Goal: Information Seeking & Learning: Find specific fact

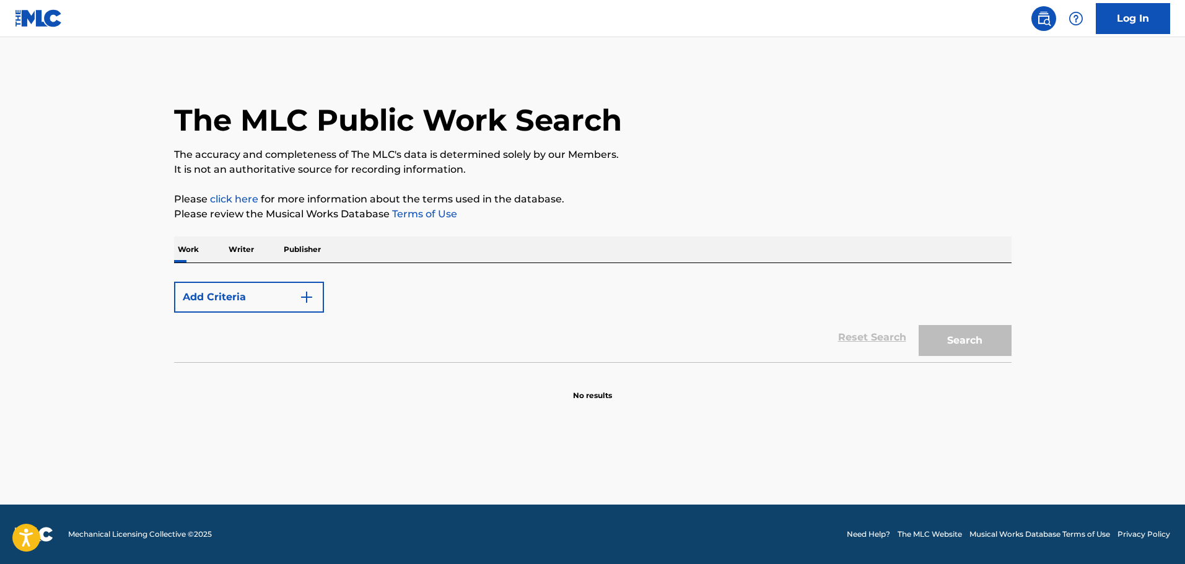
click at [238, 256] on p "Writer" at bounding box center [241, 250] width 33 height 26
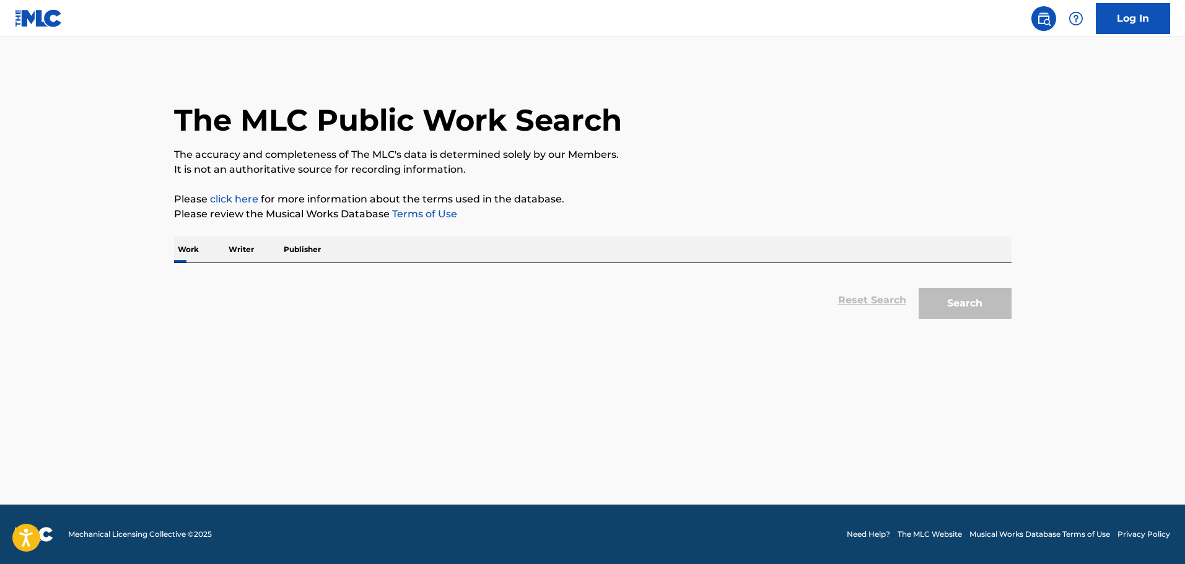
click at [302, 251] on p "Publisher" at bounding box center [302, 250] width 45 height 26
click at [185, 253] on p "Work" at bounding box center [188, 250] width 28 height 26
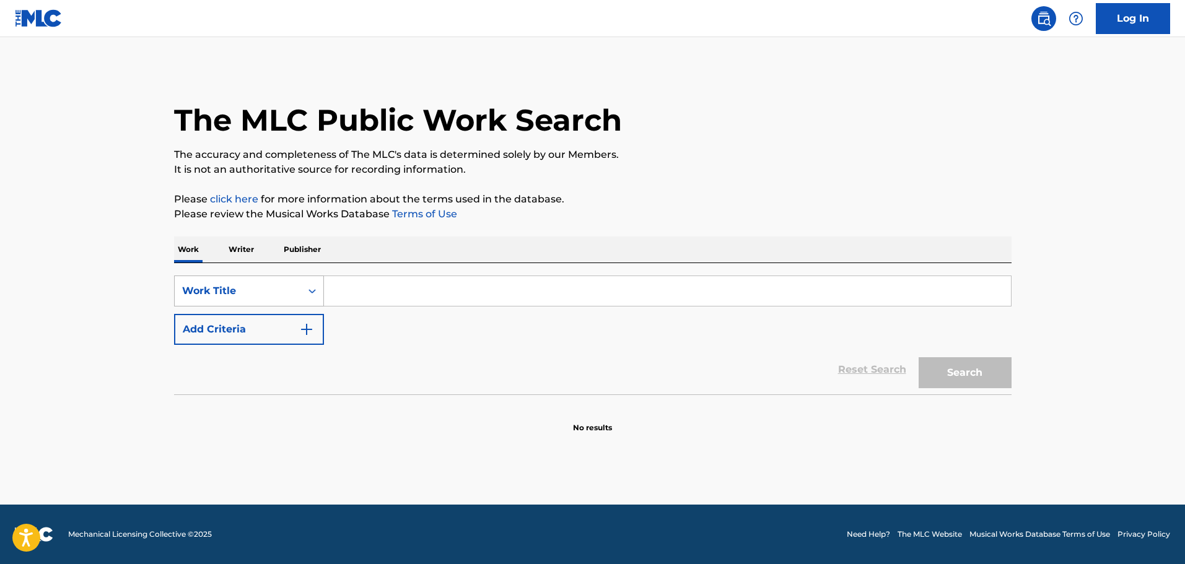
click at [312, 288] on icon "Search Form" at bounding box center [312, 291] width 12 height 12
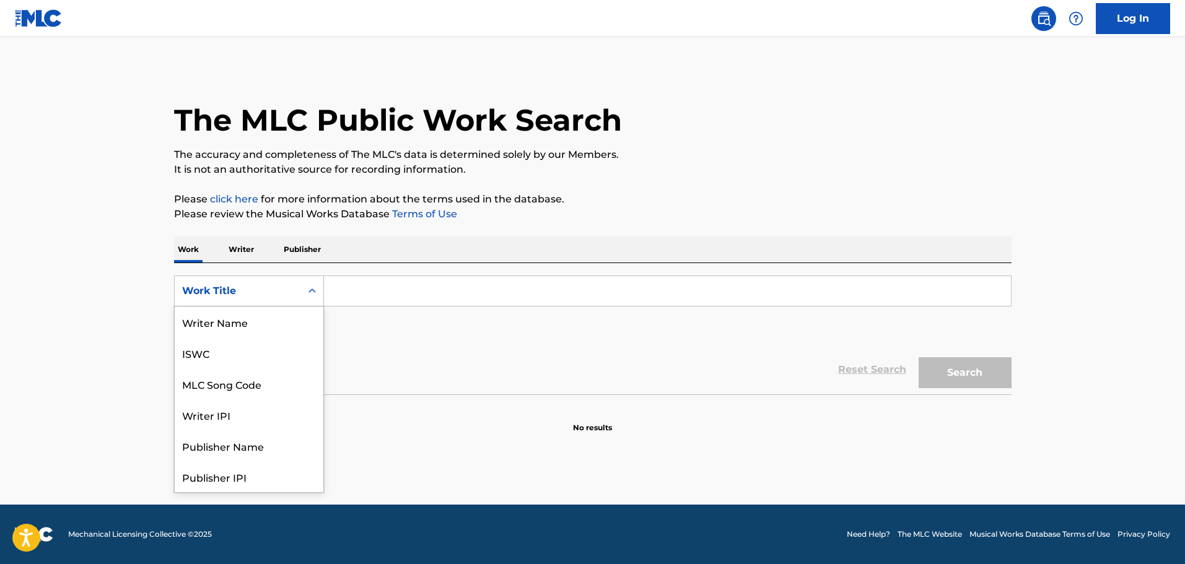
scroll to position [62, 0]
click at [240, 329] on div "MLC Song Code" at bounding box center [249, 322] width 149 height 31
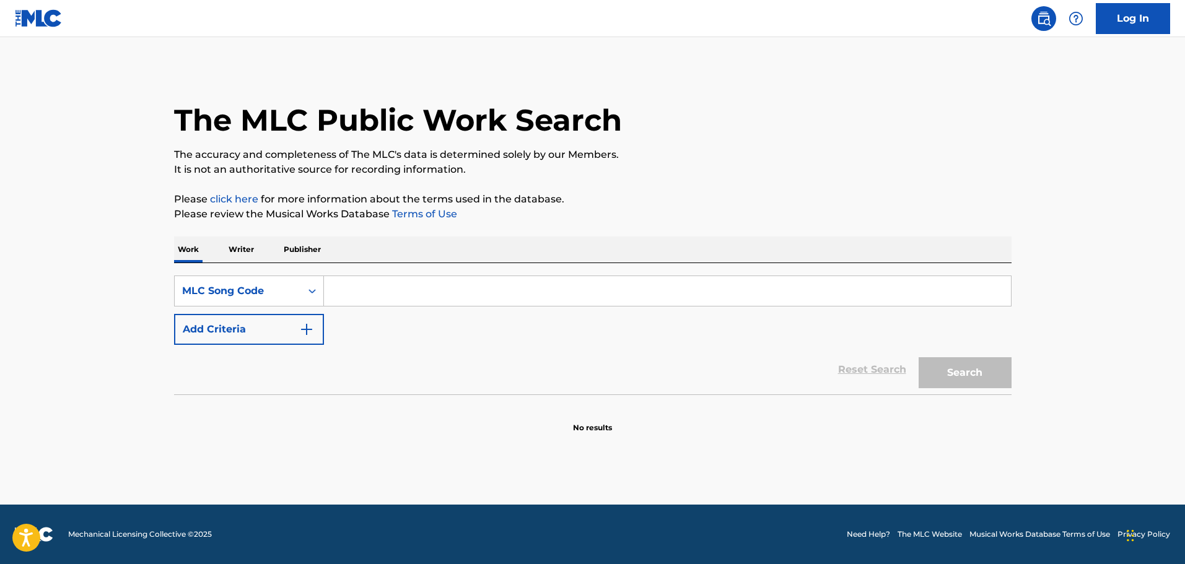
click at [386, 290] on input "Search Form" at bounding box center [667, 291] width 687 height 30
click at [546, 282] on input "Search Form" at bounding box center [667, 291] width 687 height 30
paste input "AA0UN2"
type input "AA0UN2"
click at [956, 371] on button "Search" at bounding box center [964, 372] width 93 height 31
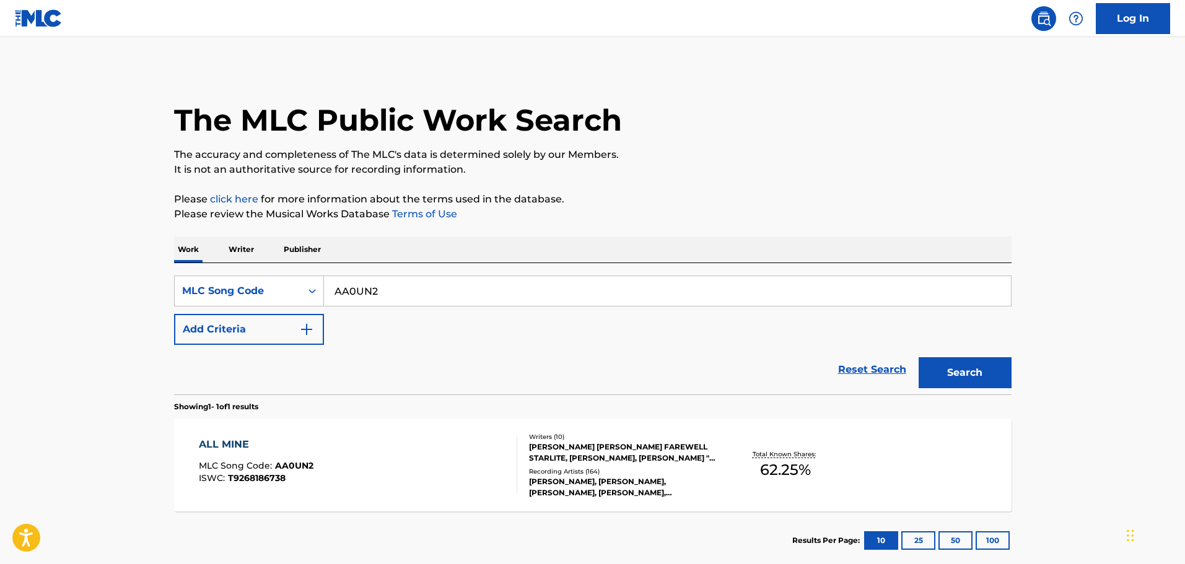
click at [454, 451] on div "ALL MINE MLC Song Code : AA0UN2 ISWC : T9268186738" at bounding box center [358, 465] width 318 height 56
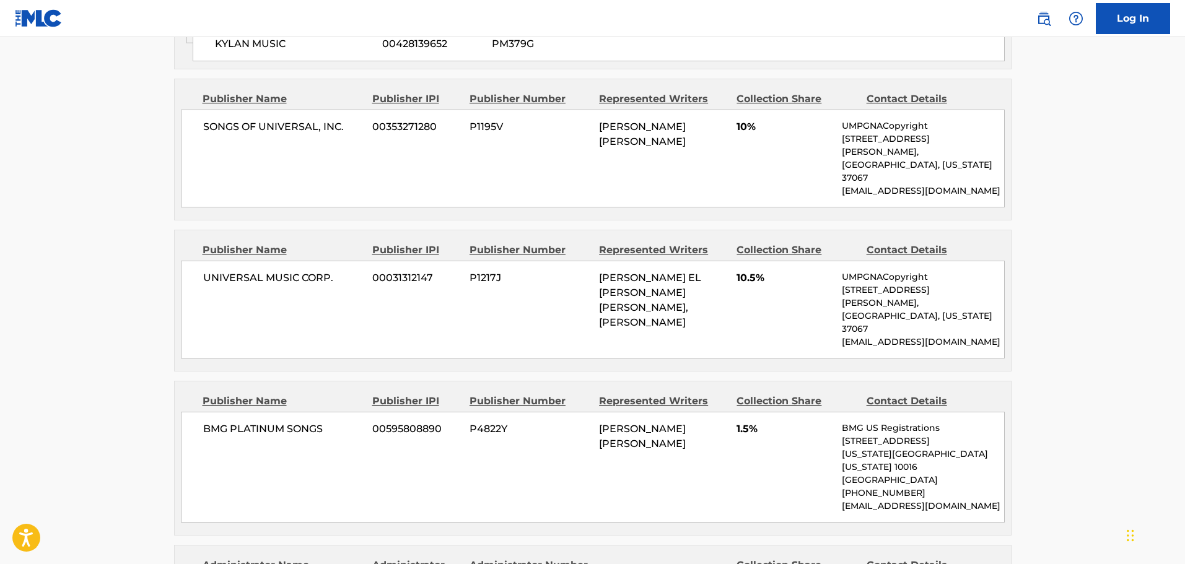
scroll to position [743, 0]
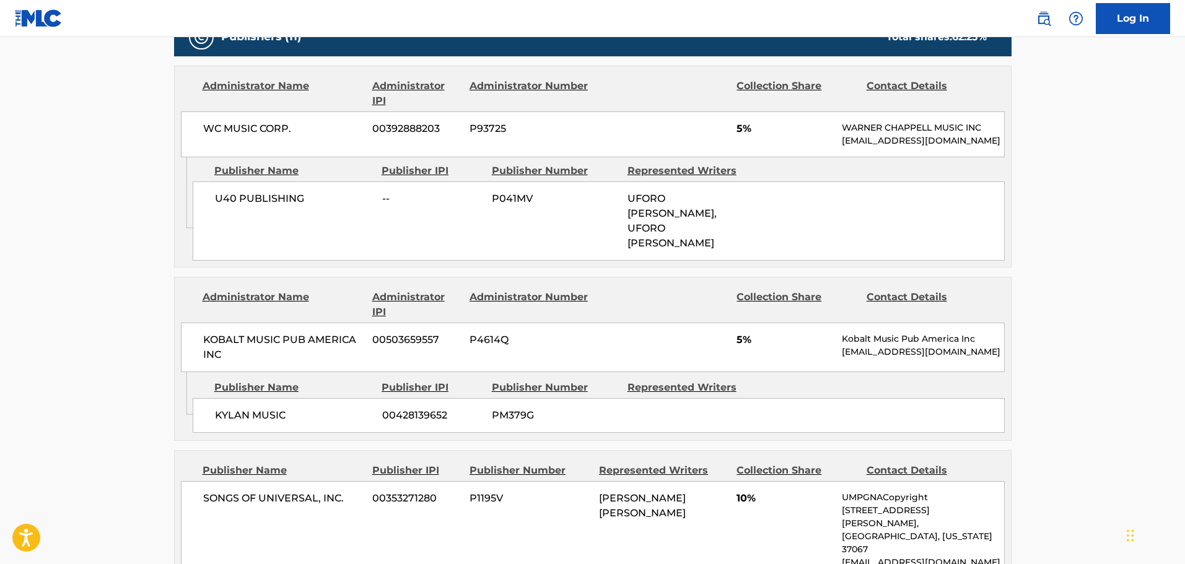
click at [1052, 27] on div "Log In" at bounding box center [1097, 18] width 146 height 31
click at [1046, 27] on link at bounding box center [1043, 18] width 25 height 25
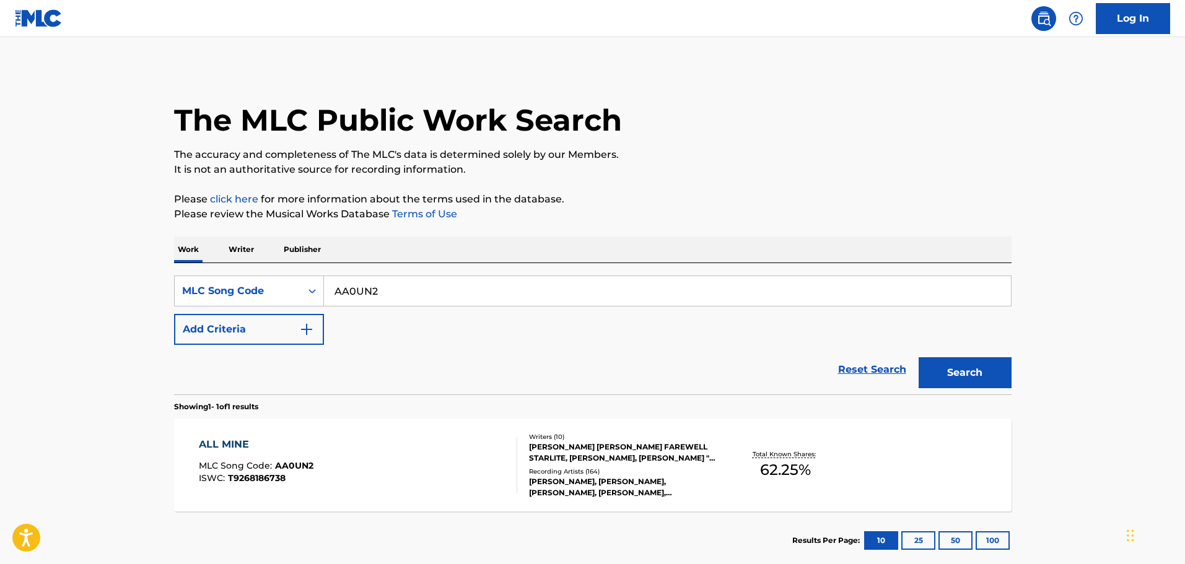
drag, startPoint x: 400, startPoint y: 289, endPoint x: 207, endPoint y: 246, distance: 197.3
click at [210, 246] on div "Work Writer Publisher SearchWithCriteria55a7785e-7540-4f12-b2cc-365b76299609 ML…" at bounding box center [592, 403] width 837 height 333
paste input "I2425V"
type input "I2425V"
click at [978, 360] on button "Search" at bounding box center [964, 372] width 93 height 31
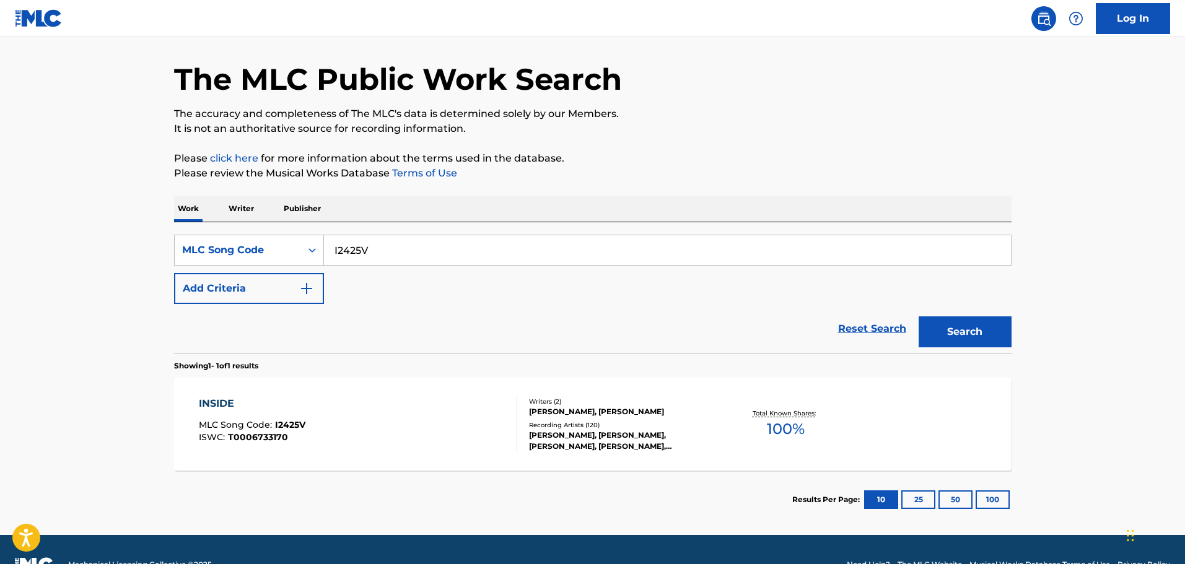
scroll to position [62, 0]
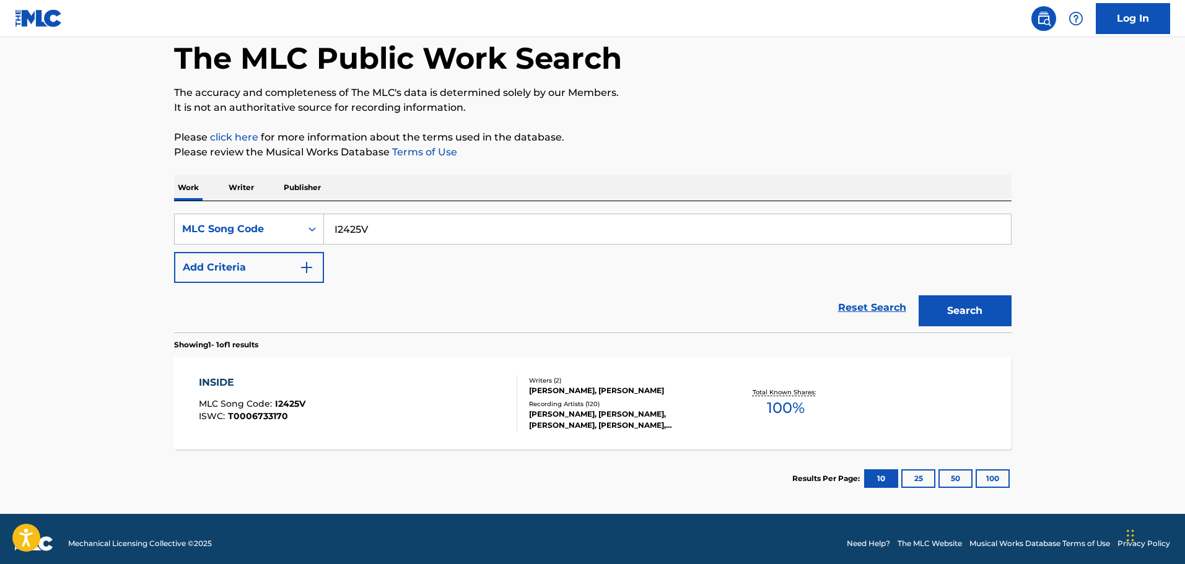
click at [427, 400] on div "INSIDE MLC Song Code : I2425V ISWC : T0006733170" at bounding box center [358, 403] width 318 height 56
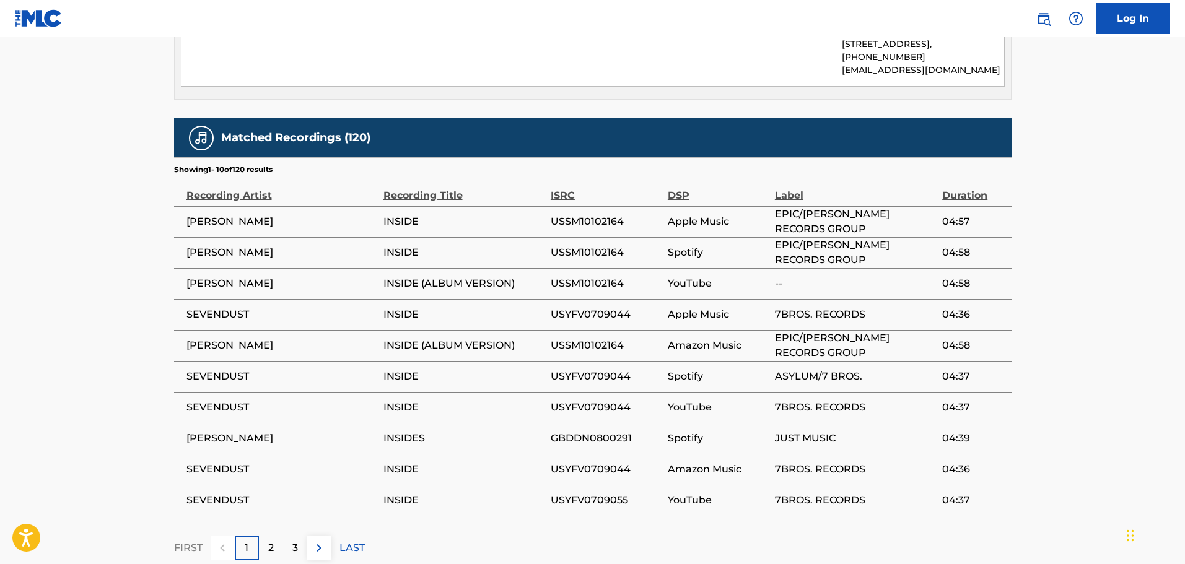
scroll to position [727, 0]
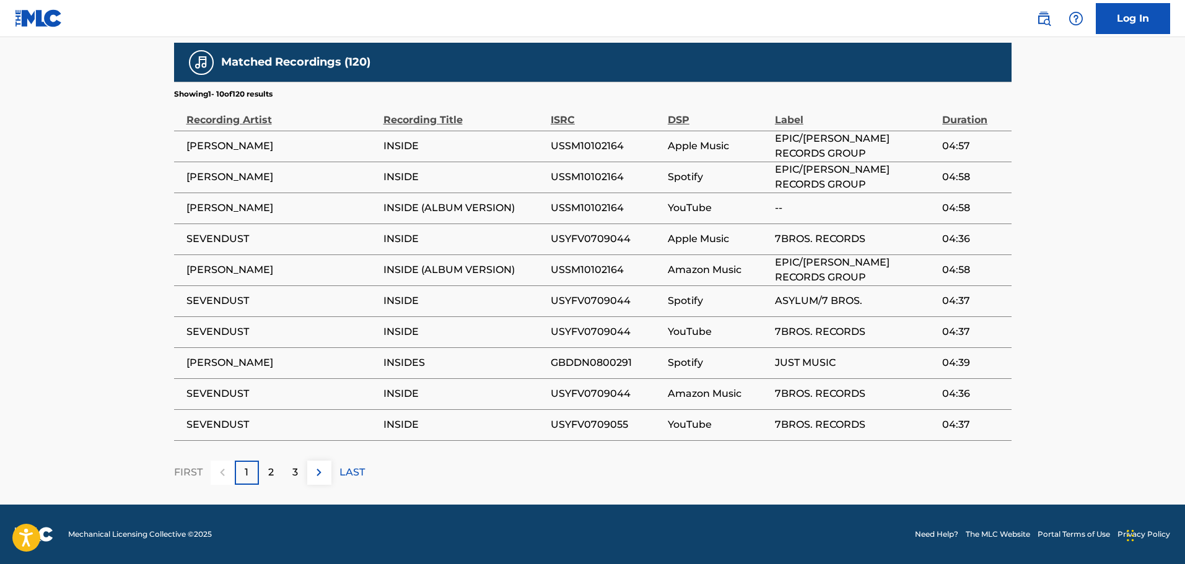
click at [267, 476] on div "2" at bounding box center [271, 473] width 24 height 24
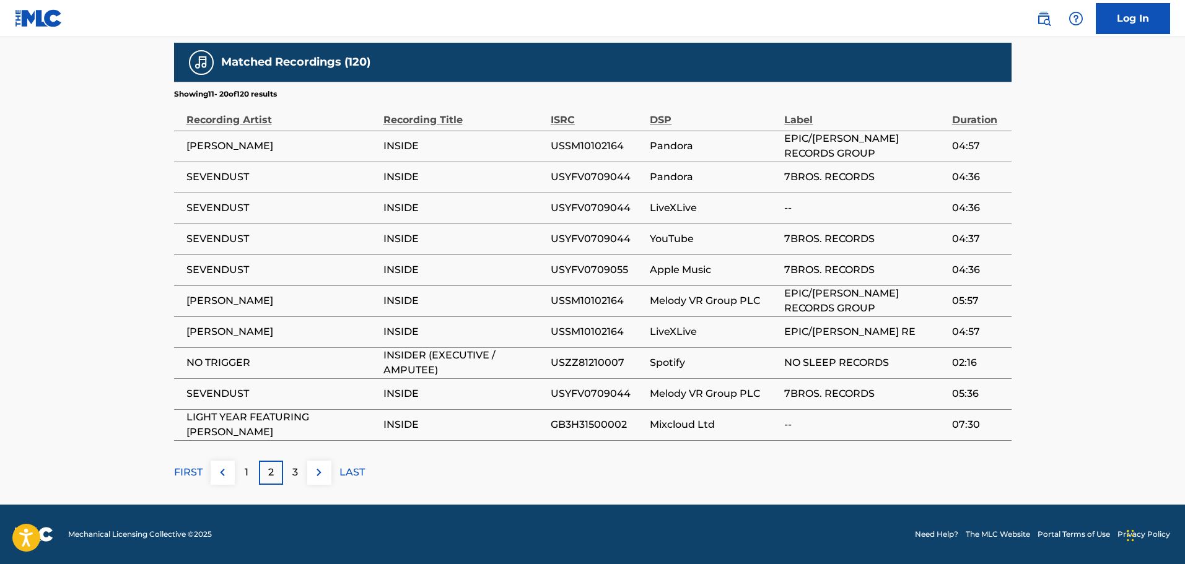
click at [289, 474] on div "3" at bounding box center [295, 473] width 24 height 24
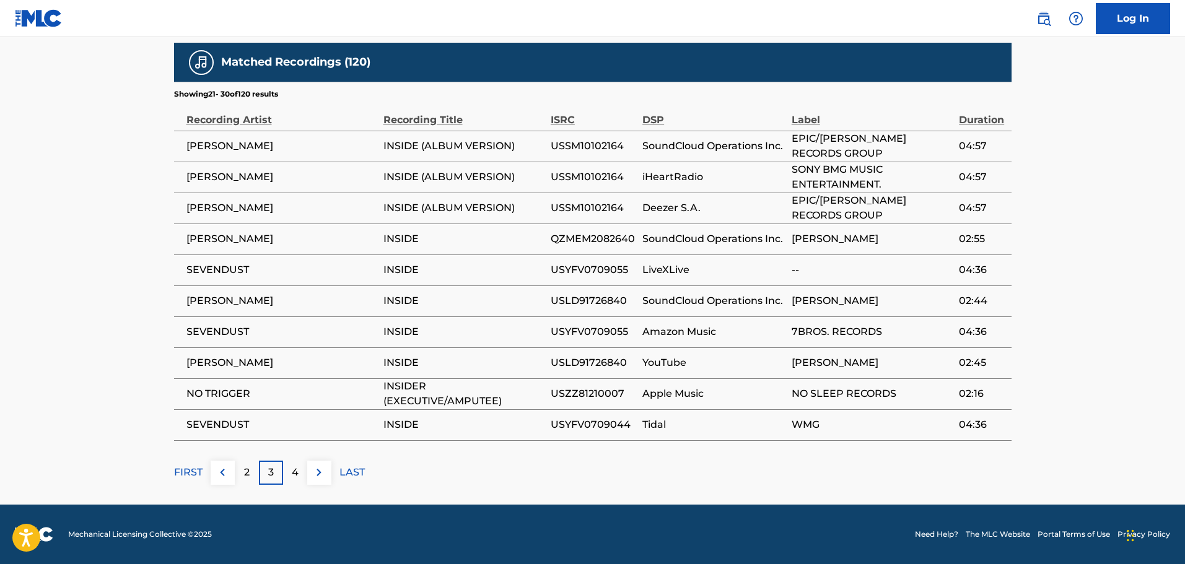
click at [219, 477] on img at bounding box center [222, 472] width 15 height 15
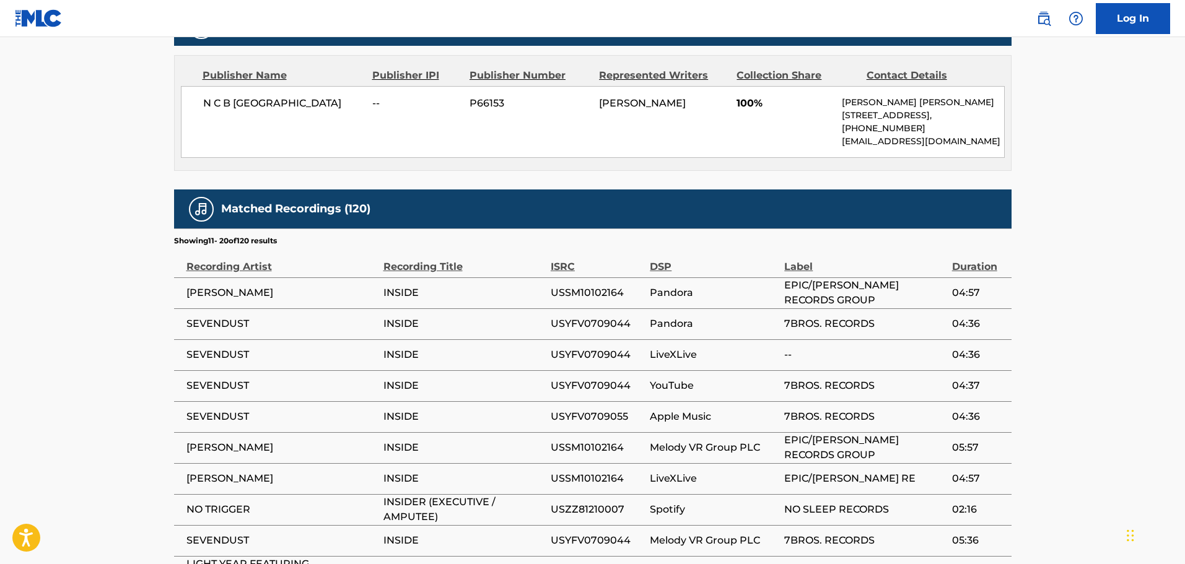
scroll to position [603, 0]
